Goal: Information Seeking & Learning: Learn about a topic

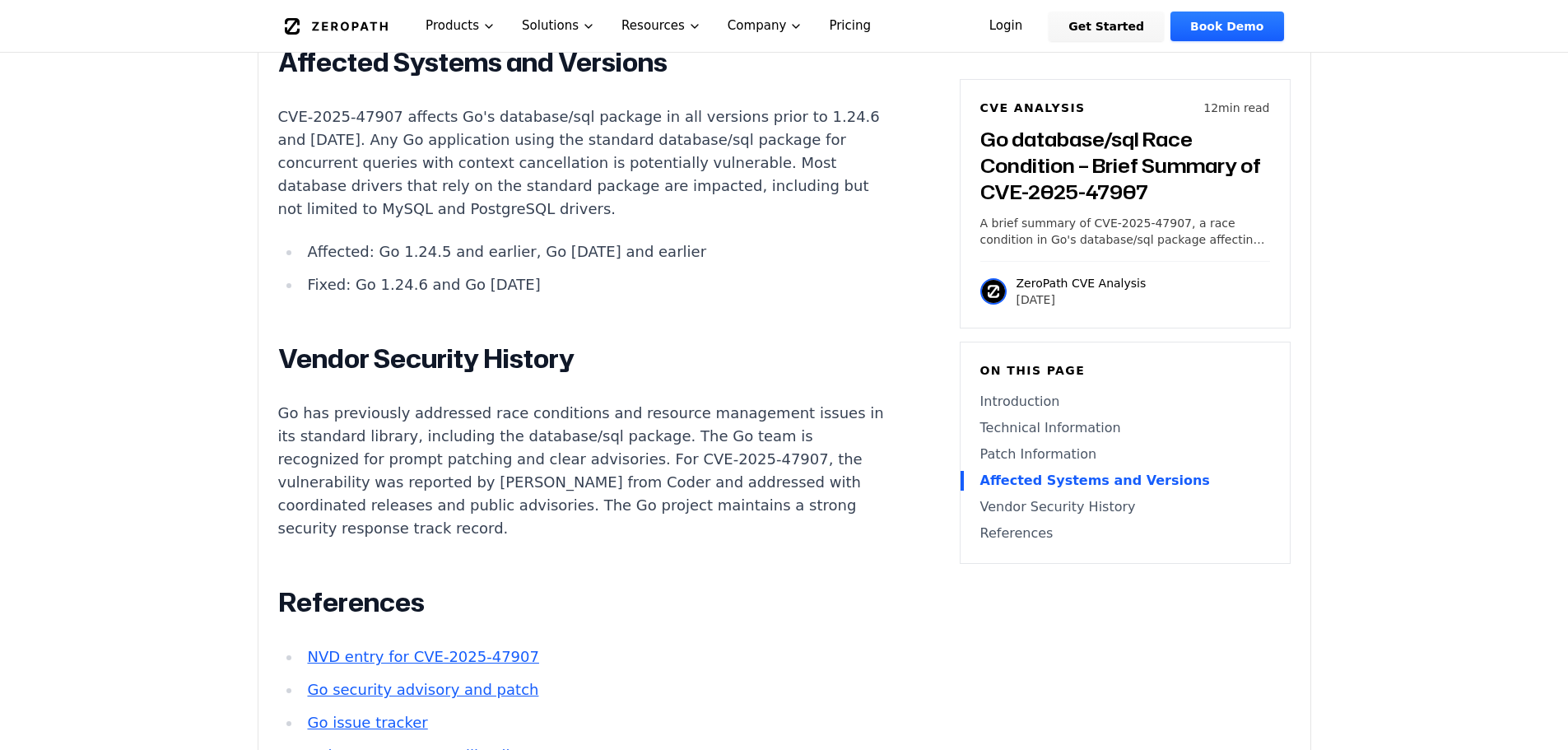
scroll to position [3460, 0]
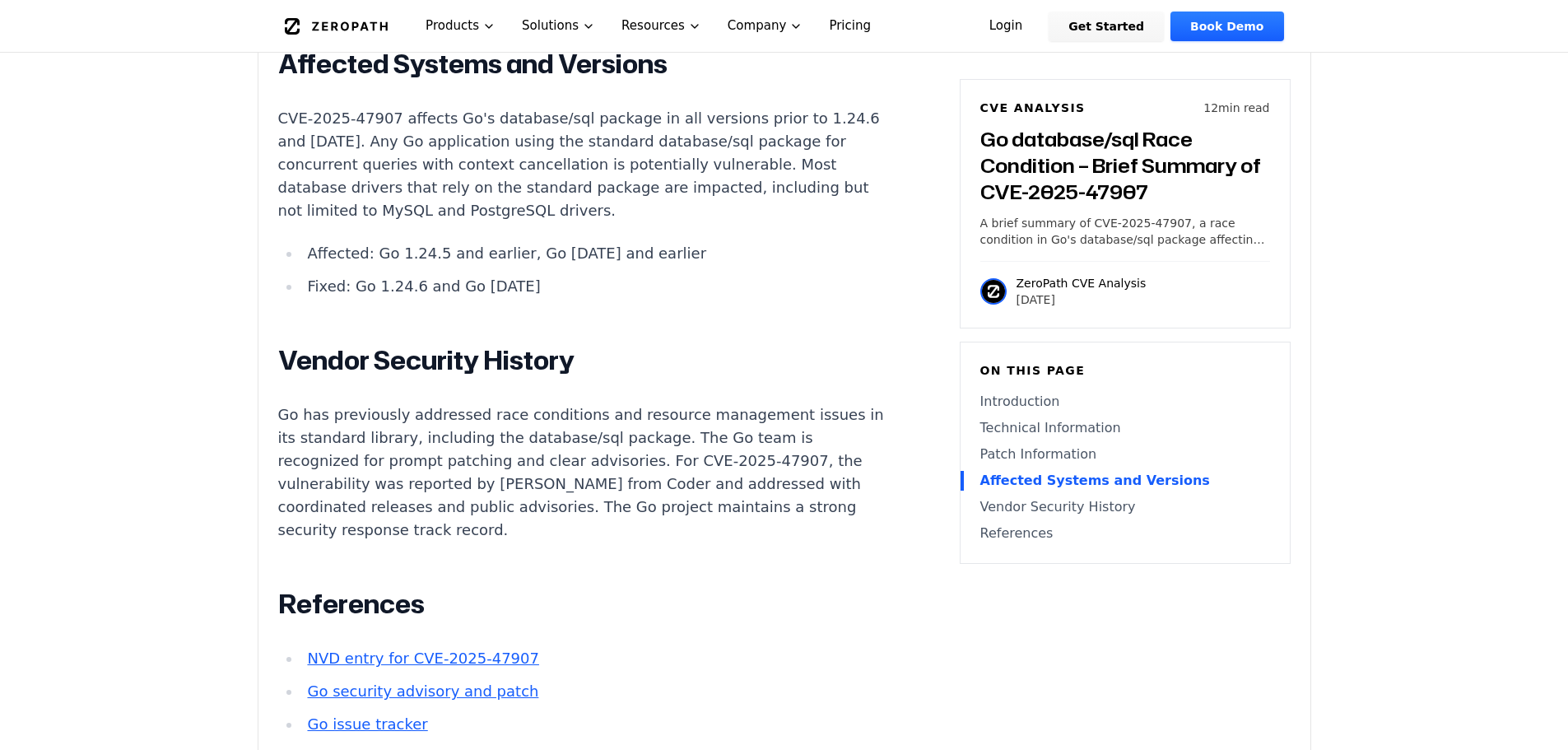
drag, startPoint x: 502, startPoint y: 338, endPoint x: 523, endPoint y: 340, distance: 21.1
click at [523, 298] on li "Fixed: Go 1.24.6 and Go [DATE]" at bounding box center [596, 287] width 590 height 23
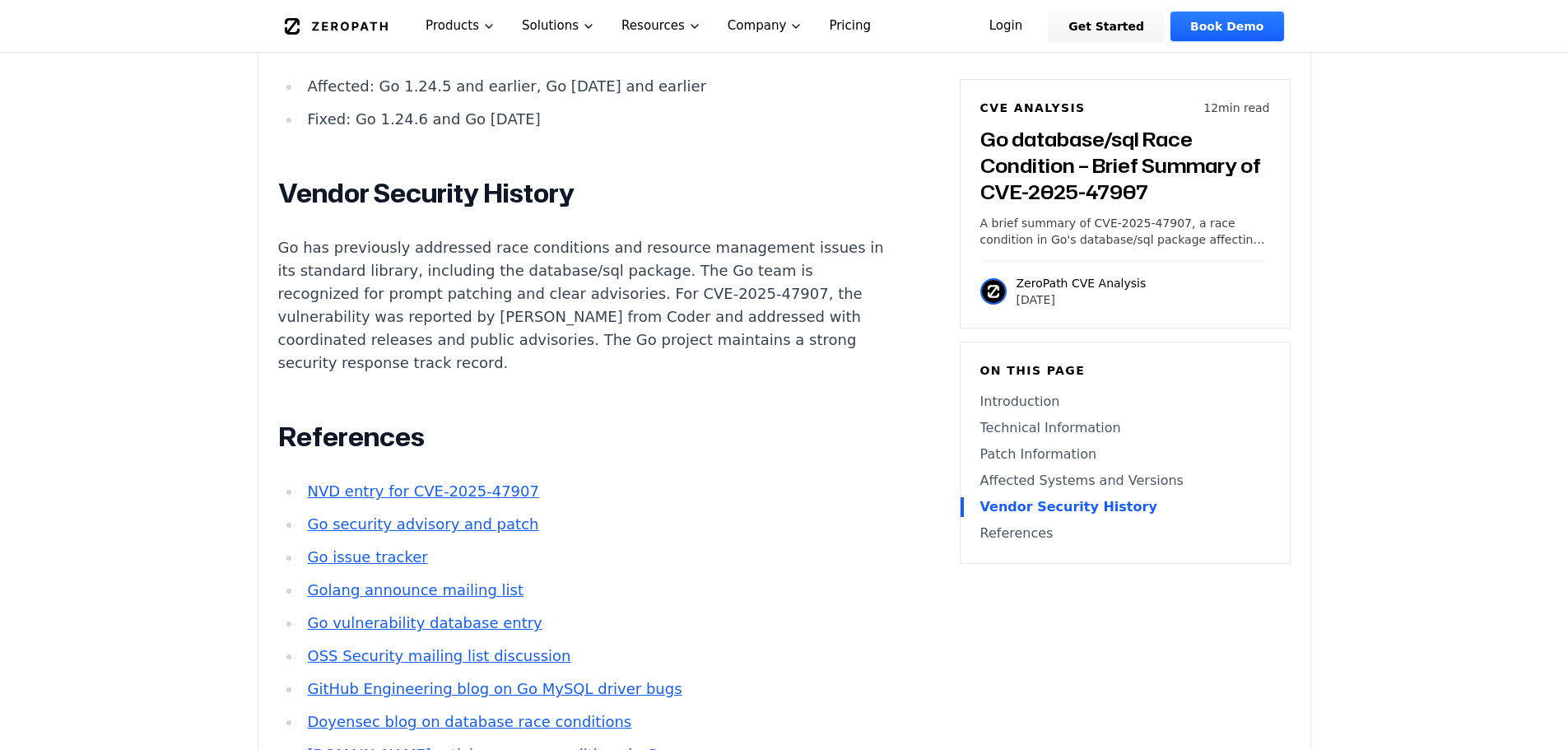
scroll to position [3624, 0]
drag, startPoint x: 467, startPoint y: 176, endPoint x: 518, endPoint y: 182, distance: 51.4
click at [518, 133] on li "Fixed: Go 1.24.6 and Go [DATE]" at bounding box center [596, 122] width 590 height 23
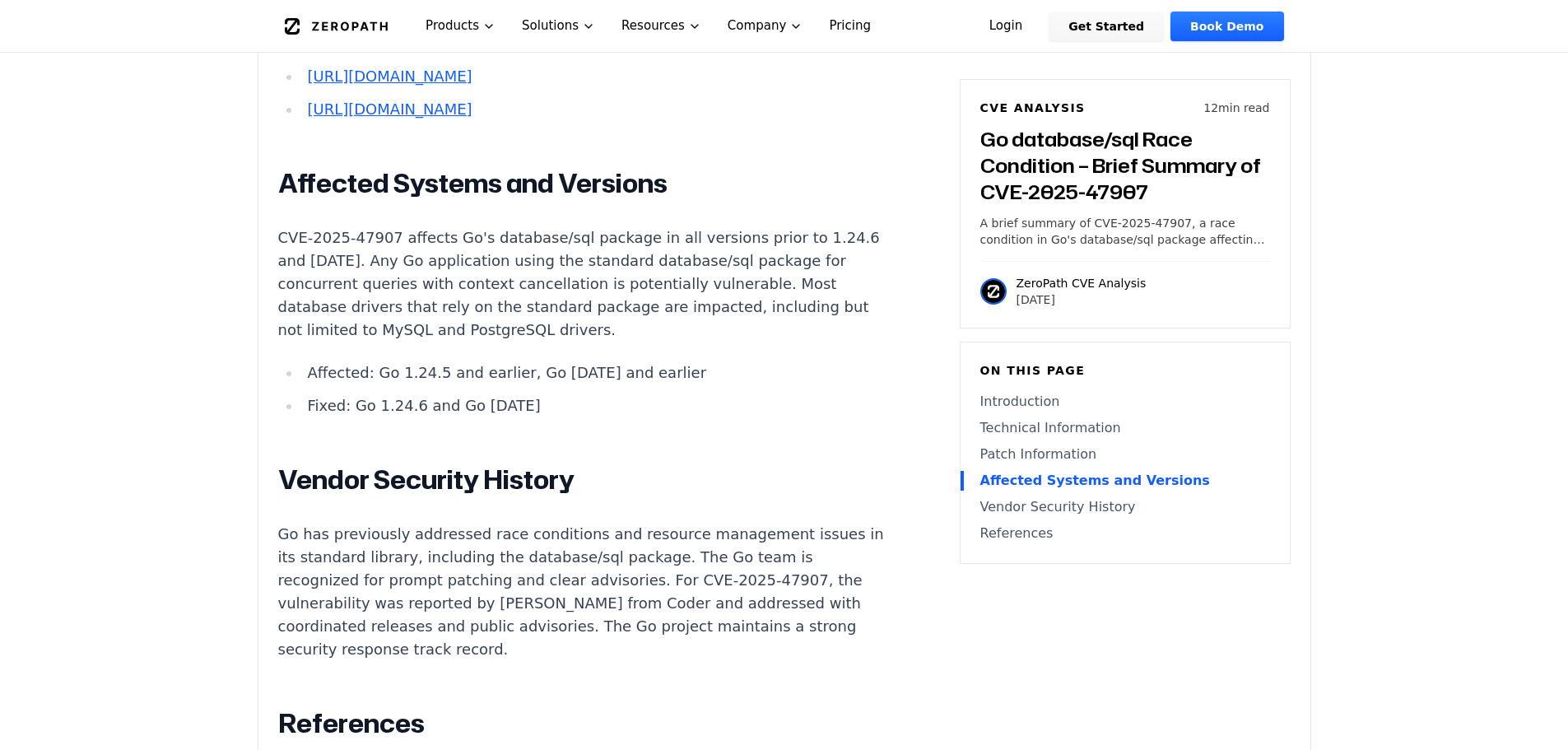
scroll to position [3311, 0]
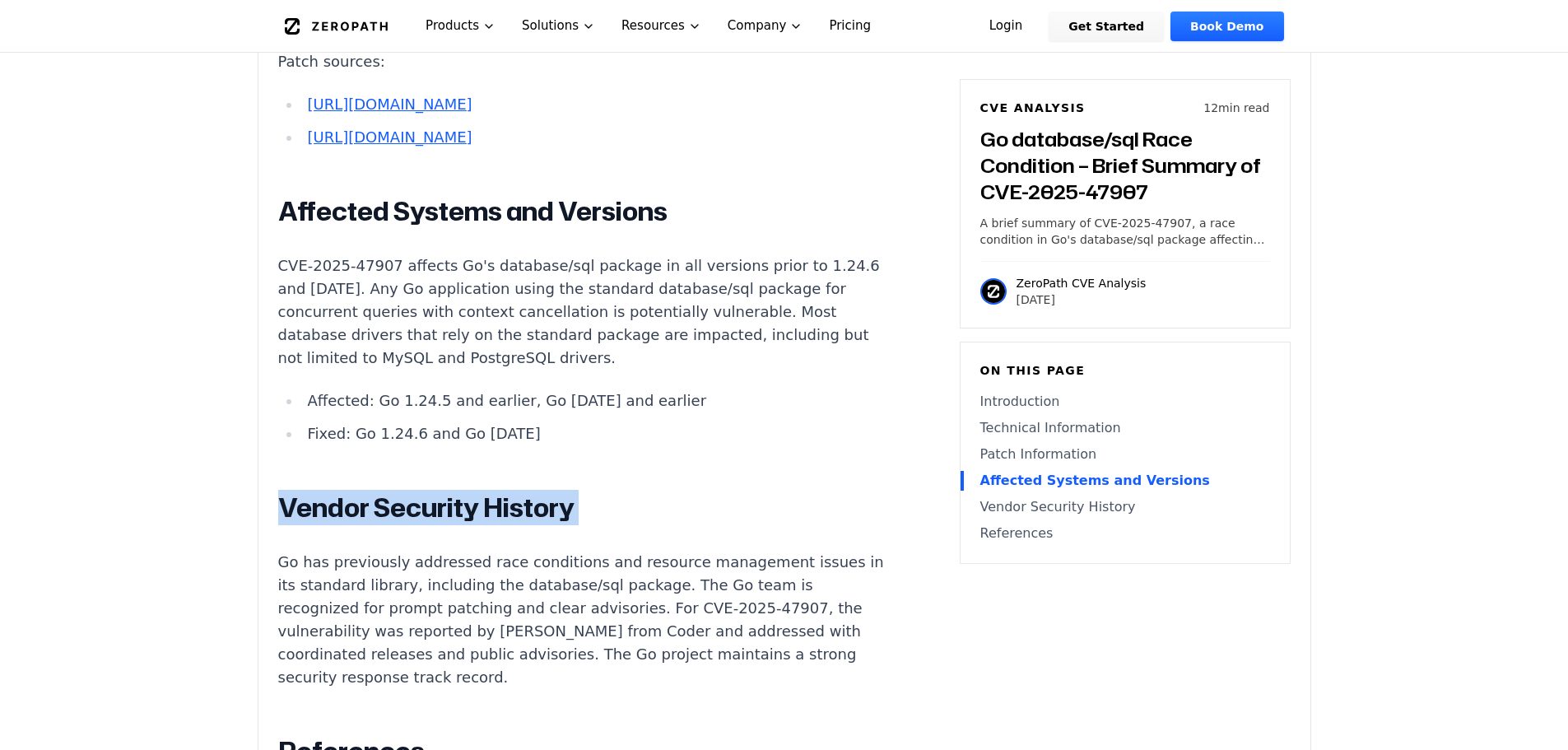
click at [559, 445] on li "Fixed: Go 1.24.6 and Go [DATE]" at bounding box center [596, 434] width 590 height 23
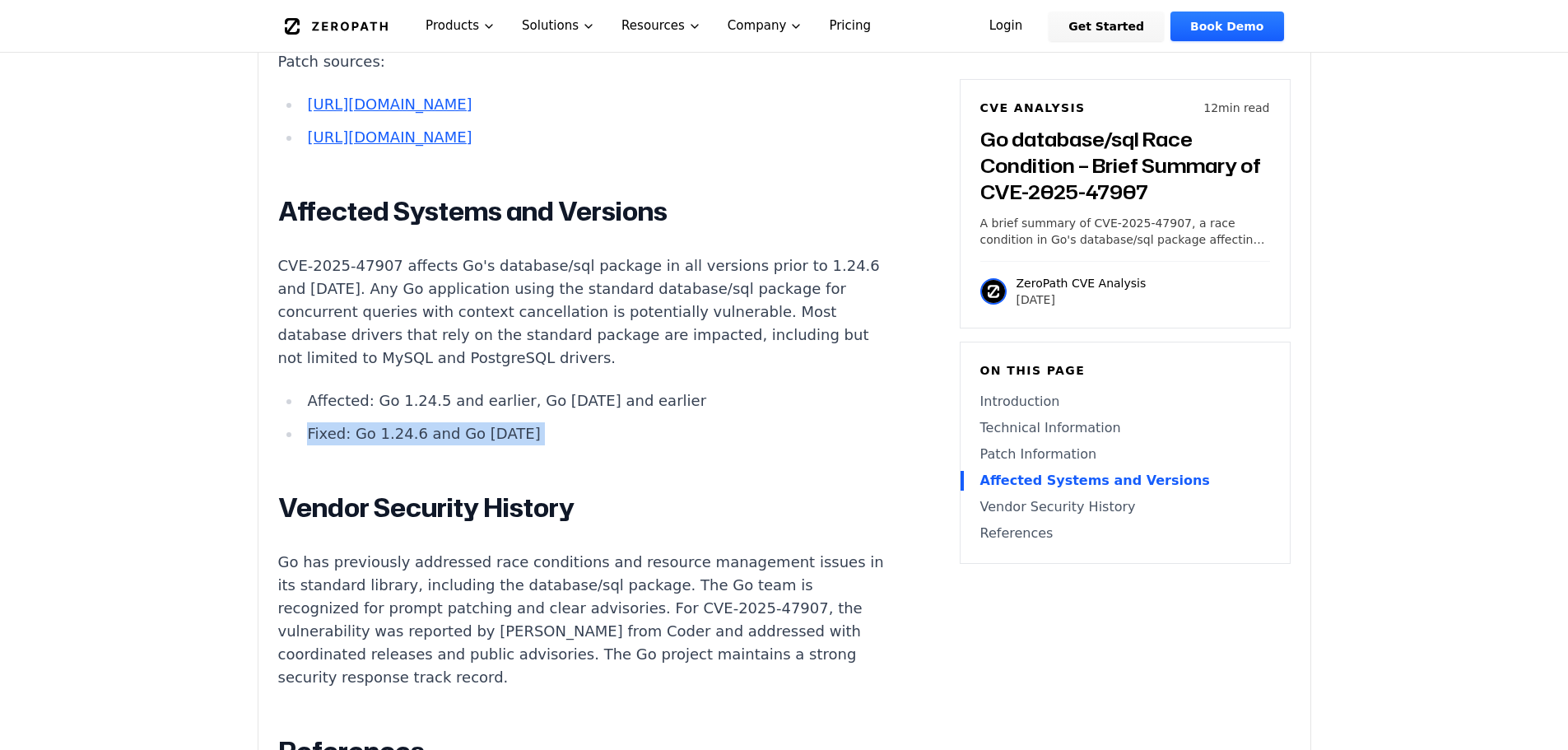
click at [559, 445] on li "Fixed: Go 1.24.6 and Go [DATE]" at bounding box center [596, 434] width 590 height 23
copy div "Fixed: Go 1.24.6 and Go [DATE]"
